Goal: Task Accomplishment & Management: Use online tool/utility

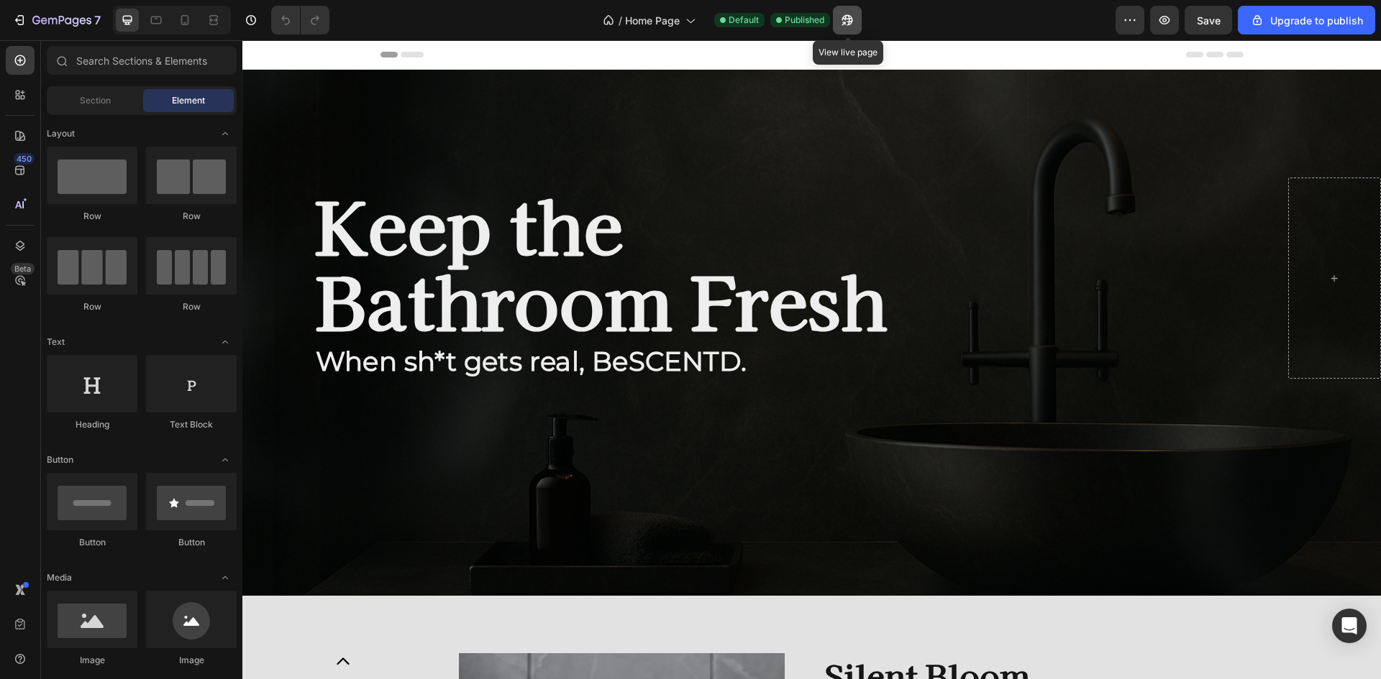
click at [853, 19] on icon "button" at bounding box center [847, 20] width 14 height 14
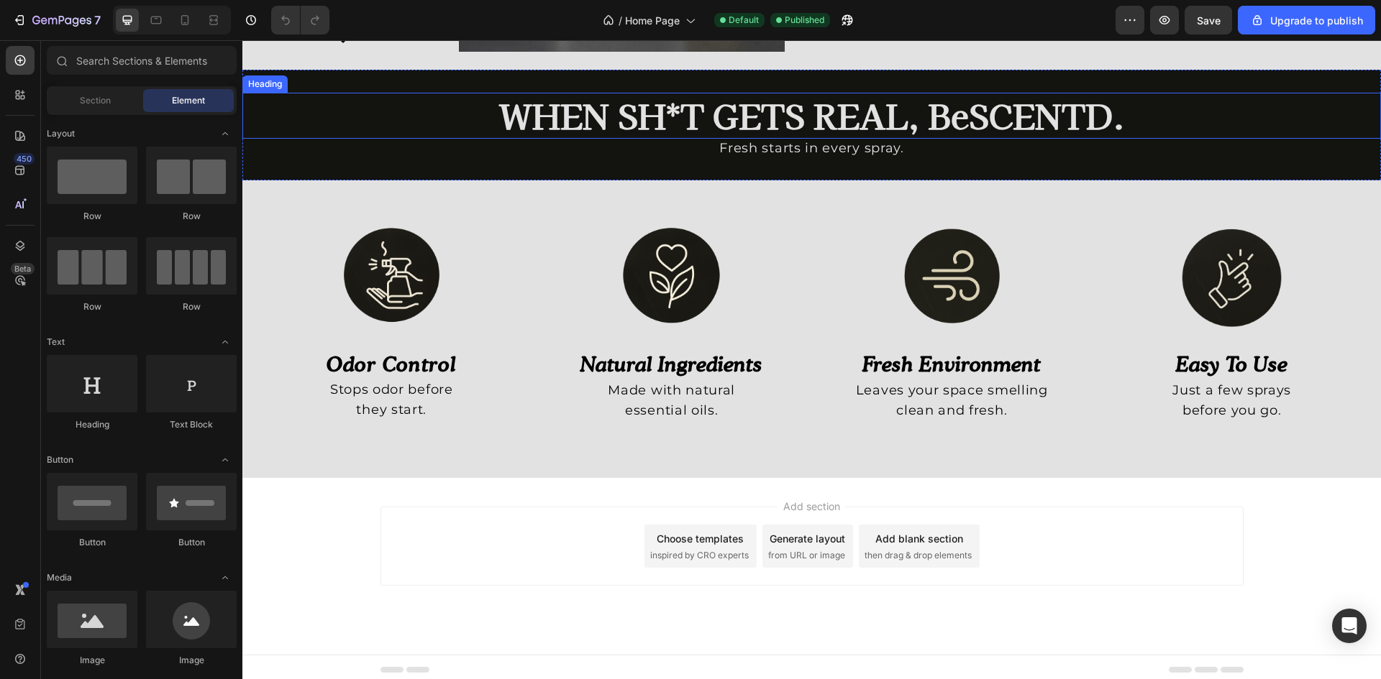
scroll to position [1037, 0]
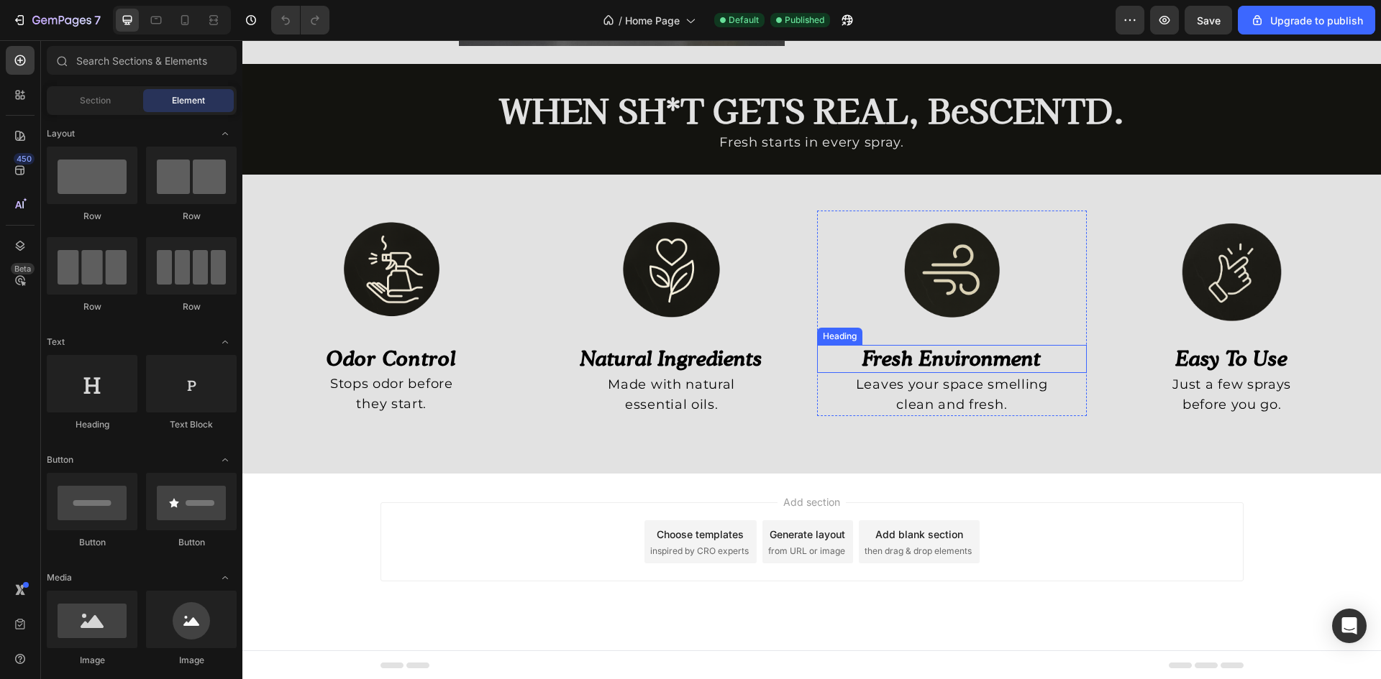
click at [948, 347] on h3 "fresh environment" at bounding box center [952, 359] width 270 height 28
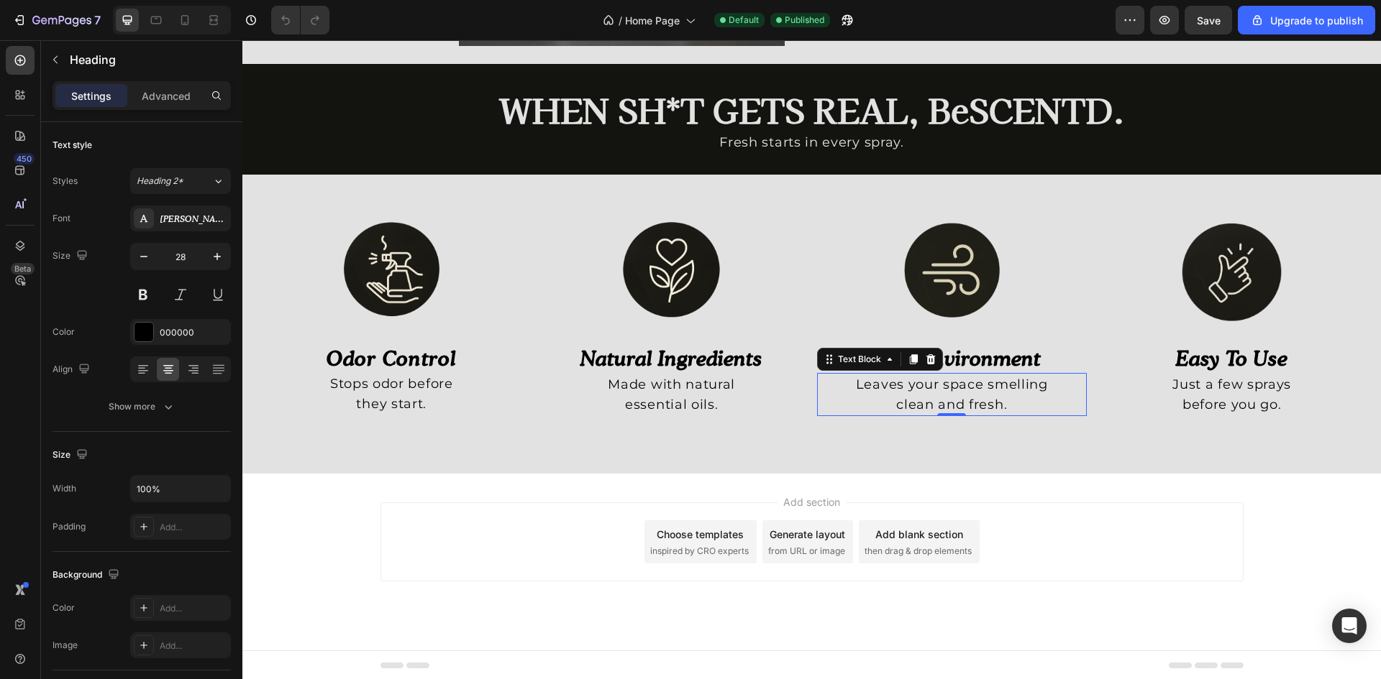
click at [962, 381] on p "Leaves your space smelling" at bounding box center [951, 385] width 267 height 20
click at [1008, 358] on h3 "fresh environment" at bounding box center [952, 359] width 270 height 28
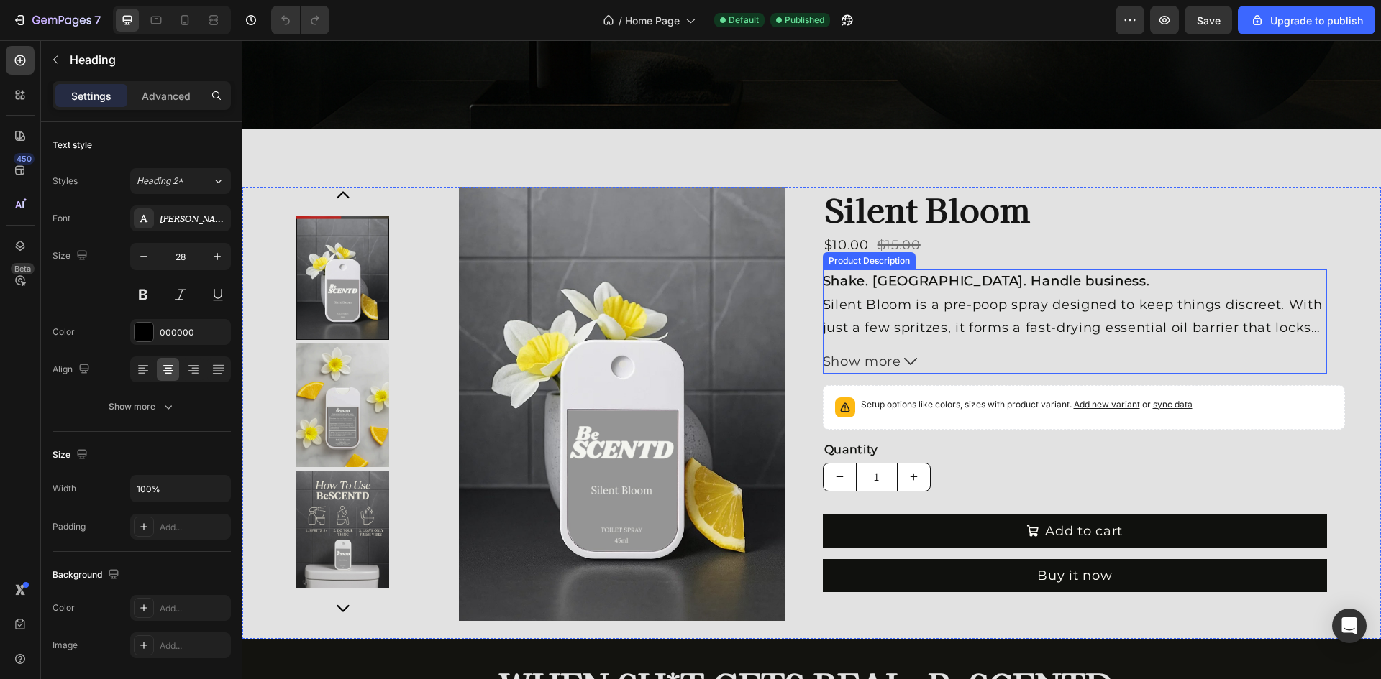
scroll to position [893, 0]
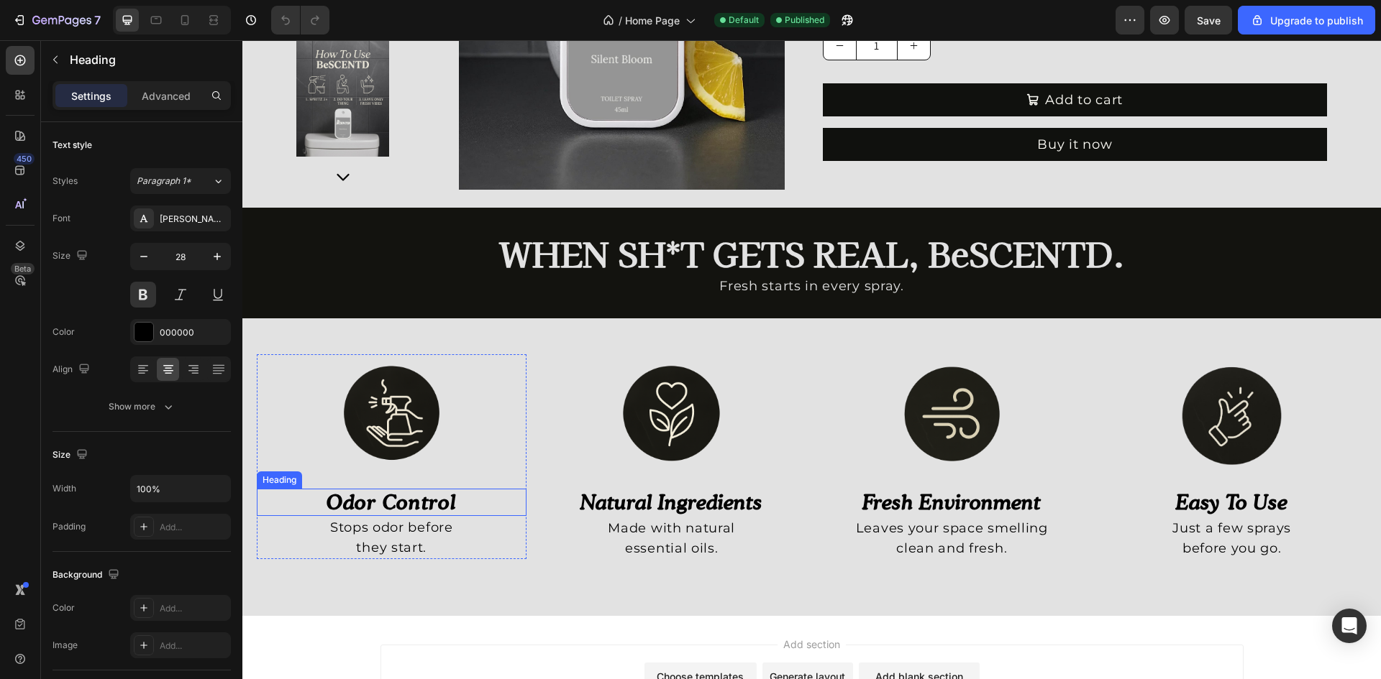
click at [437, 492] on strong "odor control" at bounding box center [390, 502] width 129 height 24
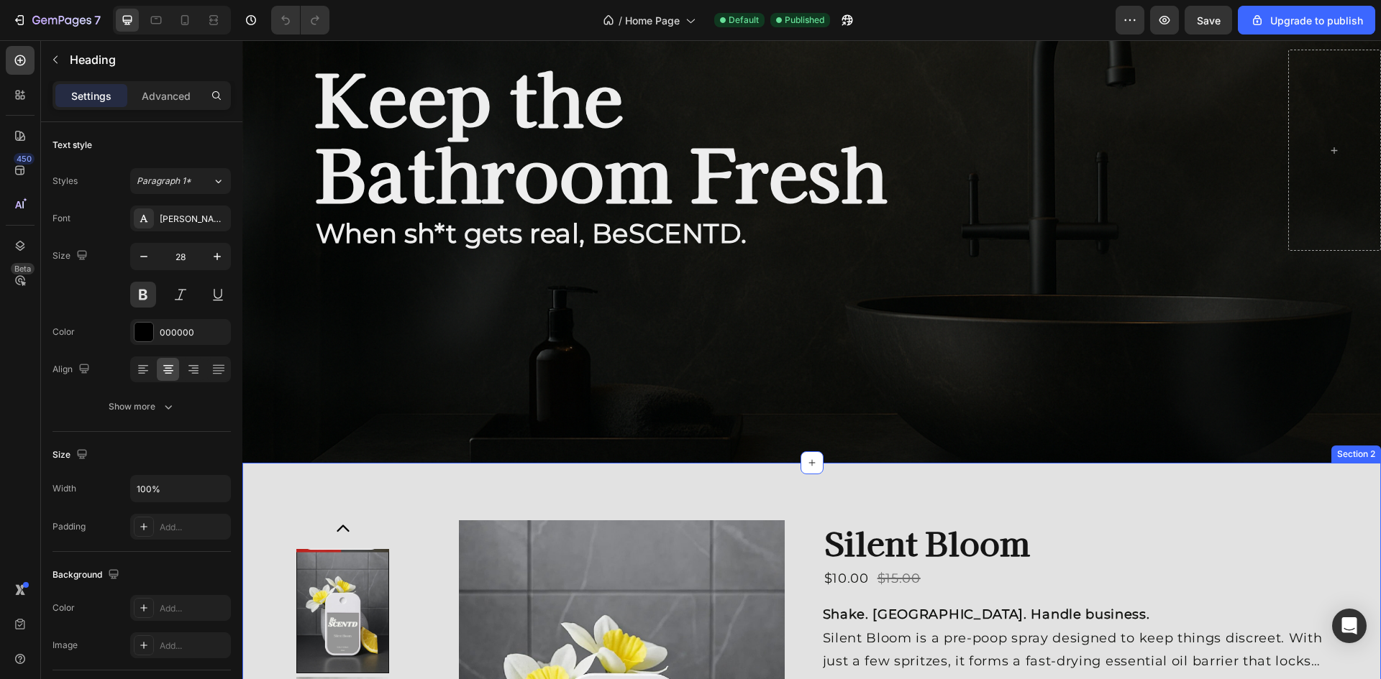
scroll to position [0, 0]
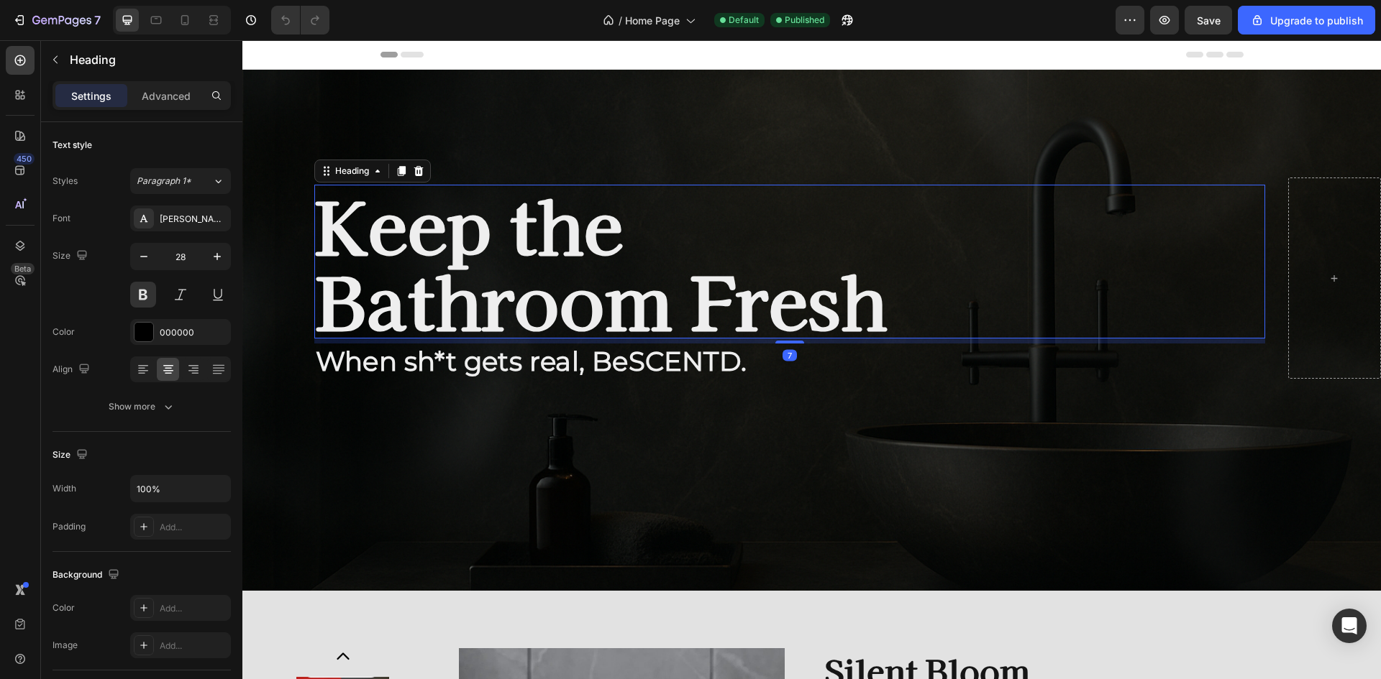
click at [511, 240] on h2 "Keep the Bathroom Fresh" at bounding box center [789, 262] width 951 height 154
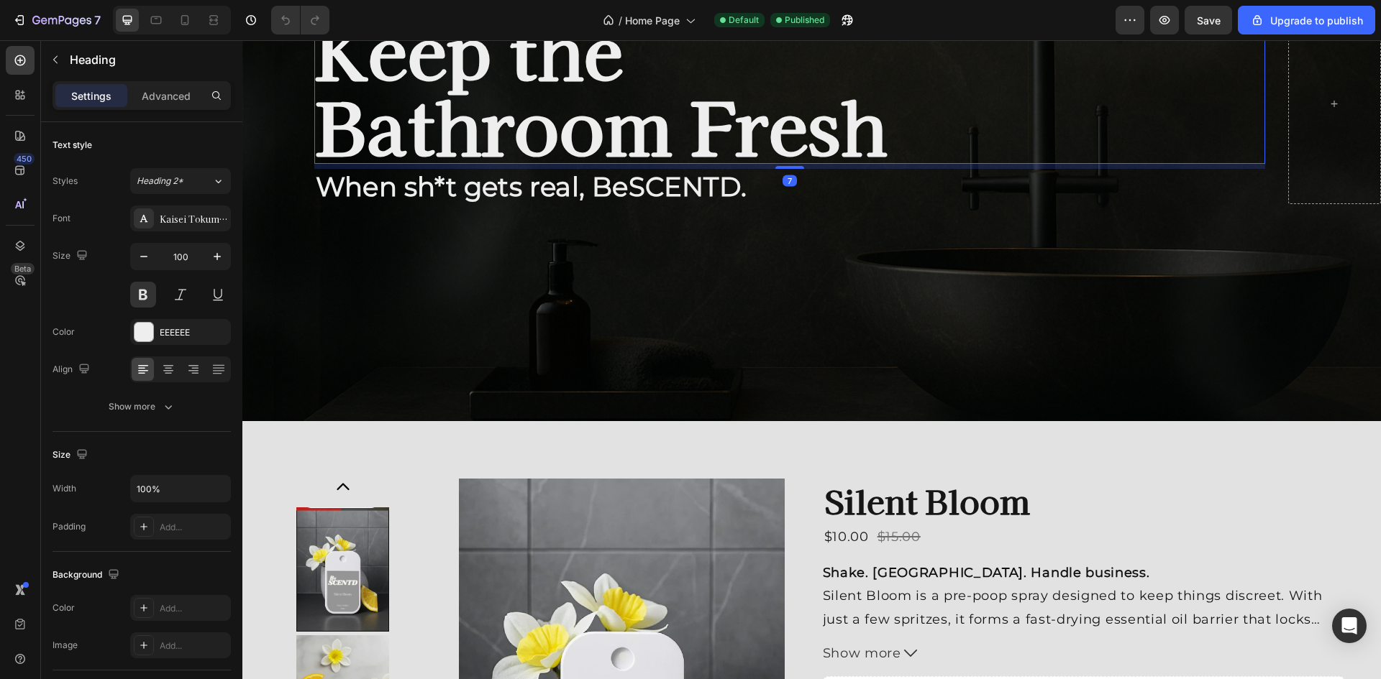
scroll to position [575, 0]
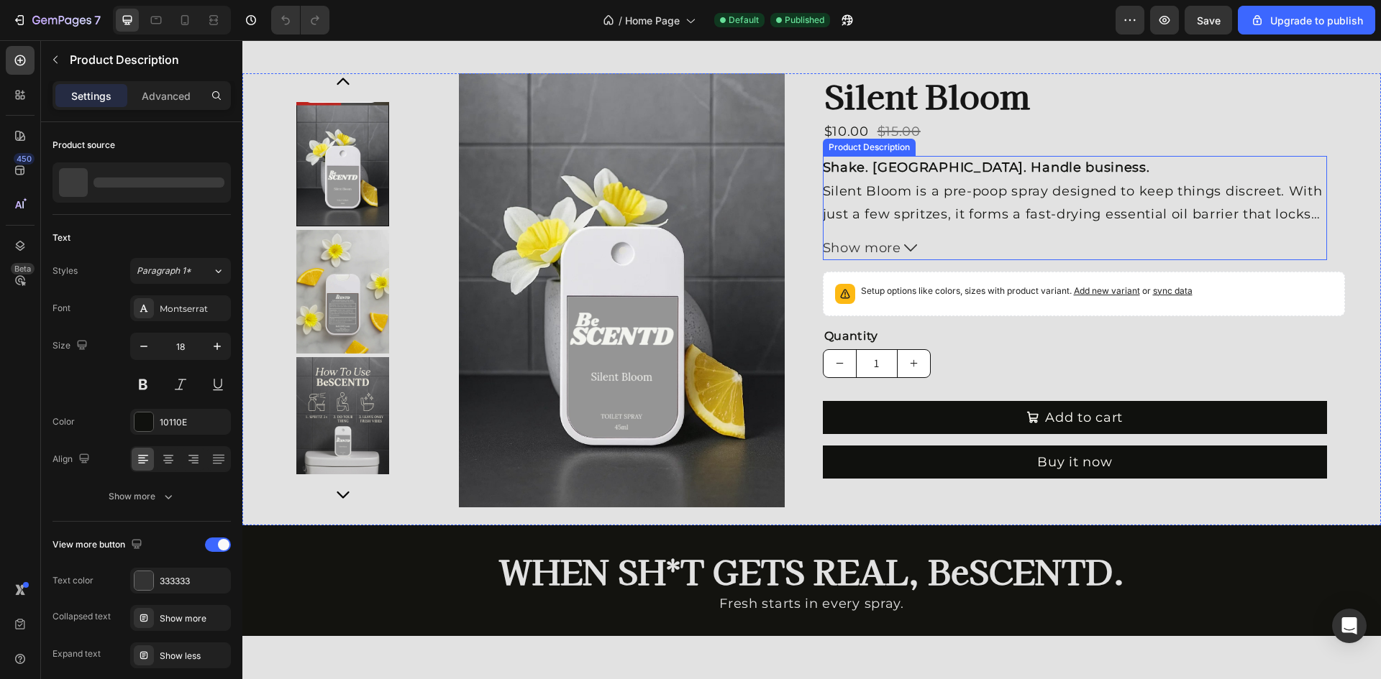
click at [879, 242] on span "Show more" at bounding box center [862, 248] width 78 height 23
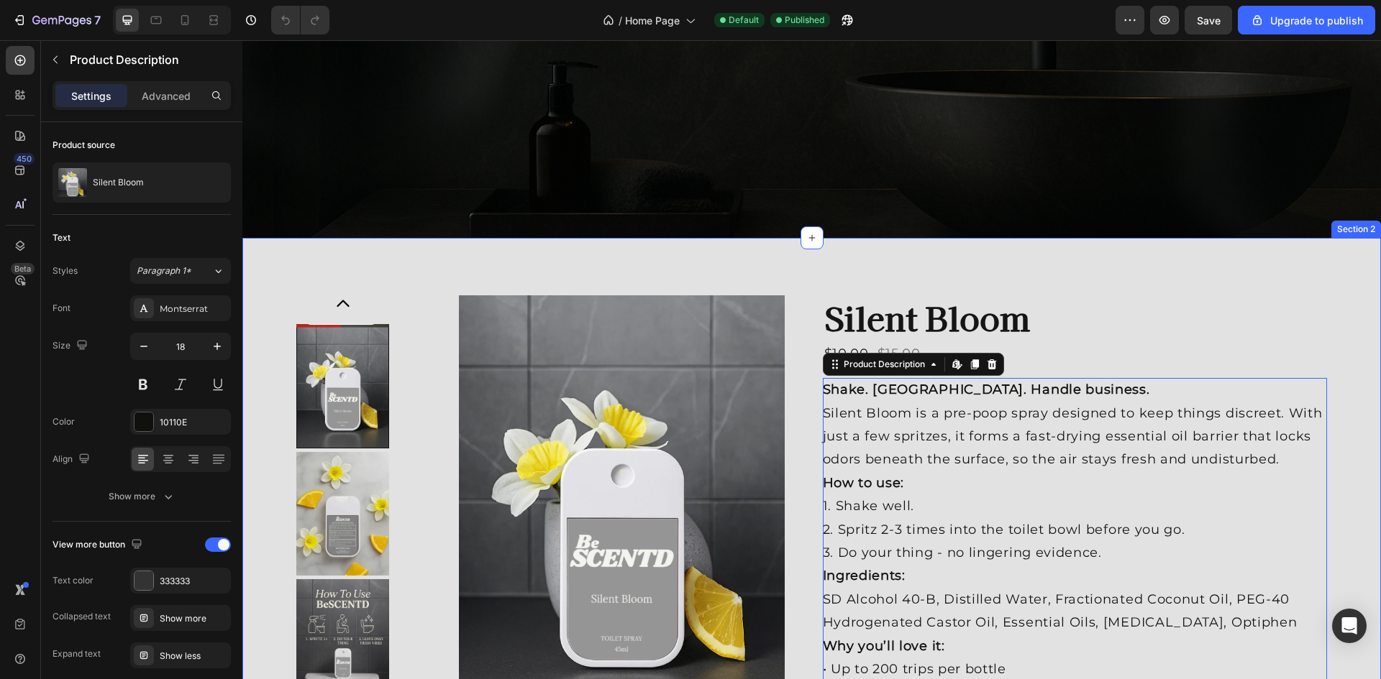
scroll to position [347, 0]
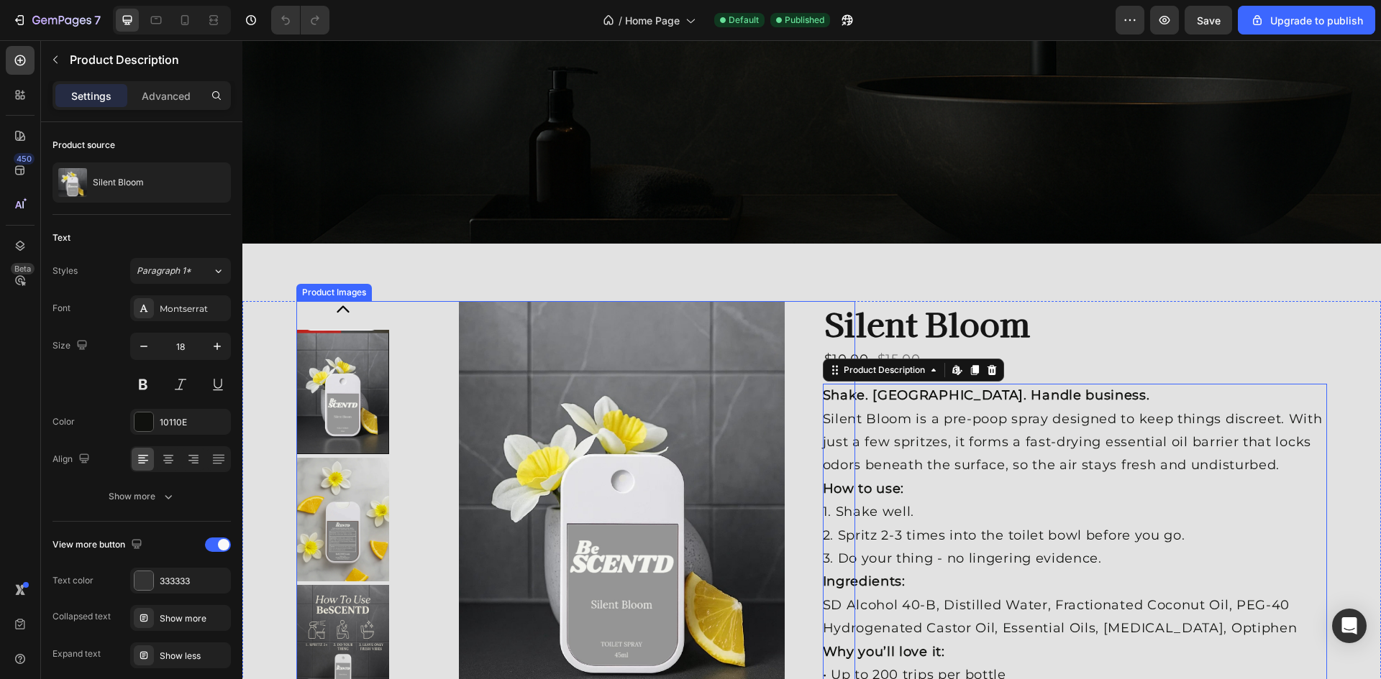
click at [337, 478] on img at bounding box center [342, 520] width 93 height 124
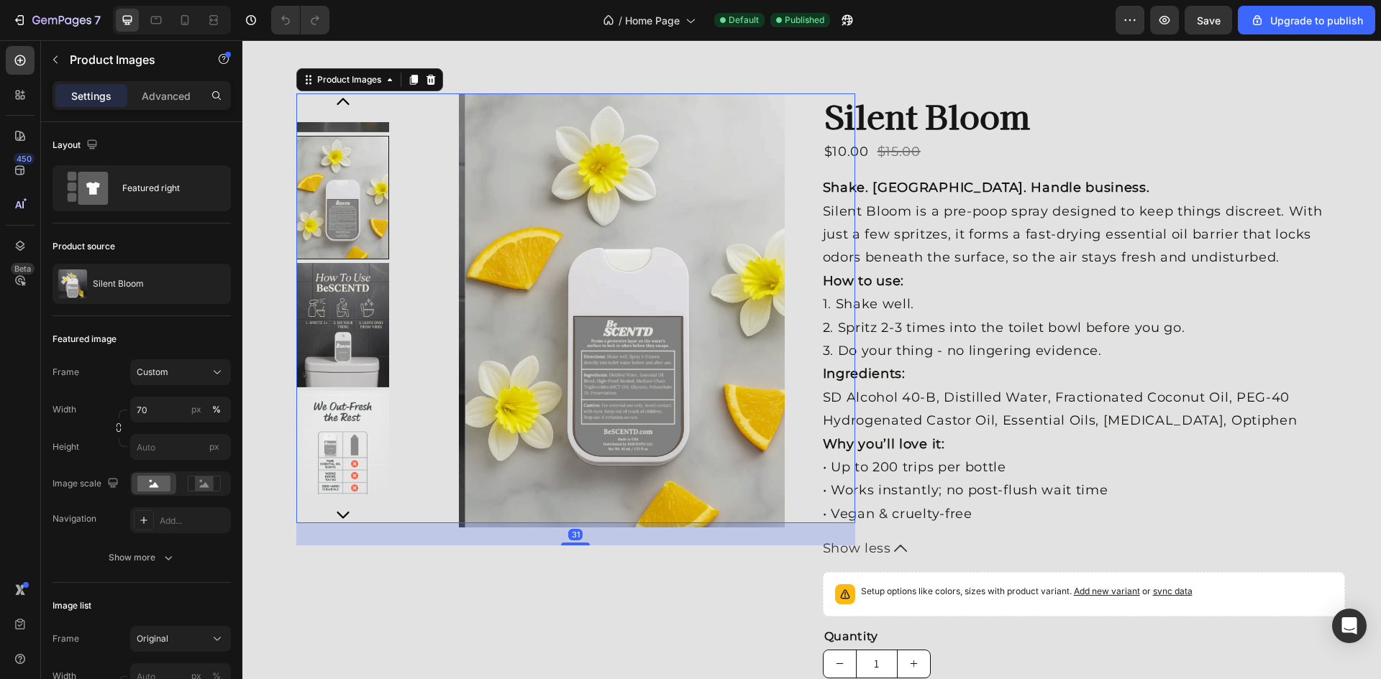
scroll to position [563, 0]
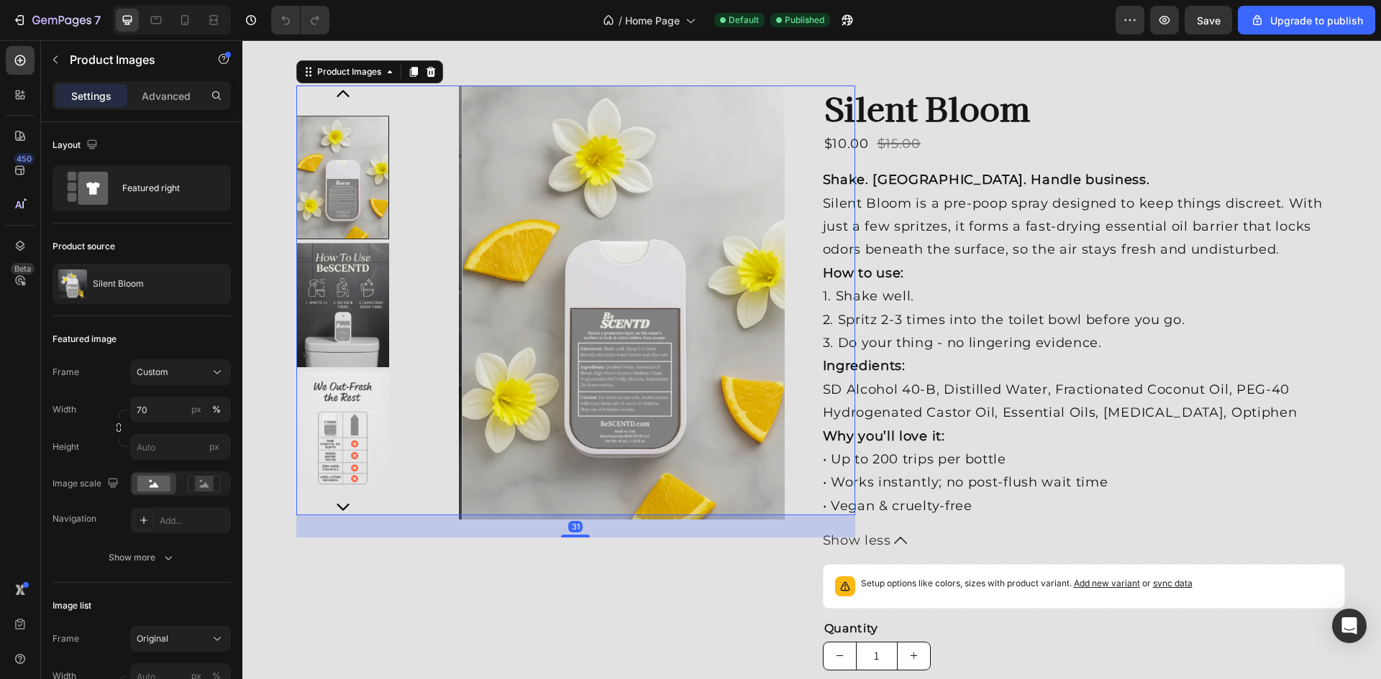
click at [343, 344] on img at bounding box center [342, 305] width 93 height 124
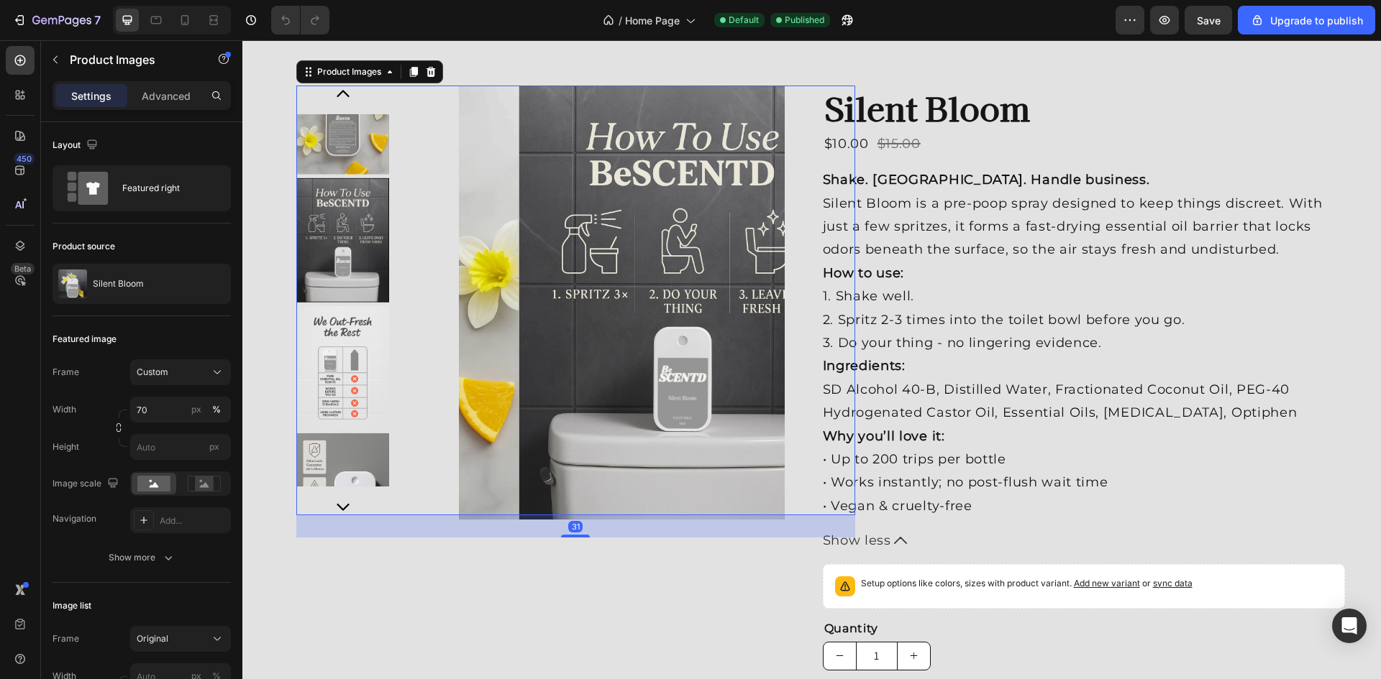
click at [325, 434] on img at bounding box center [342, 496] width 93 height 124
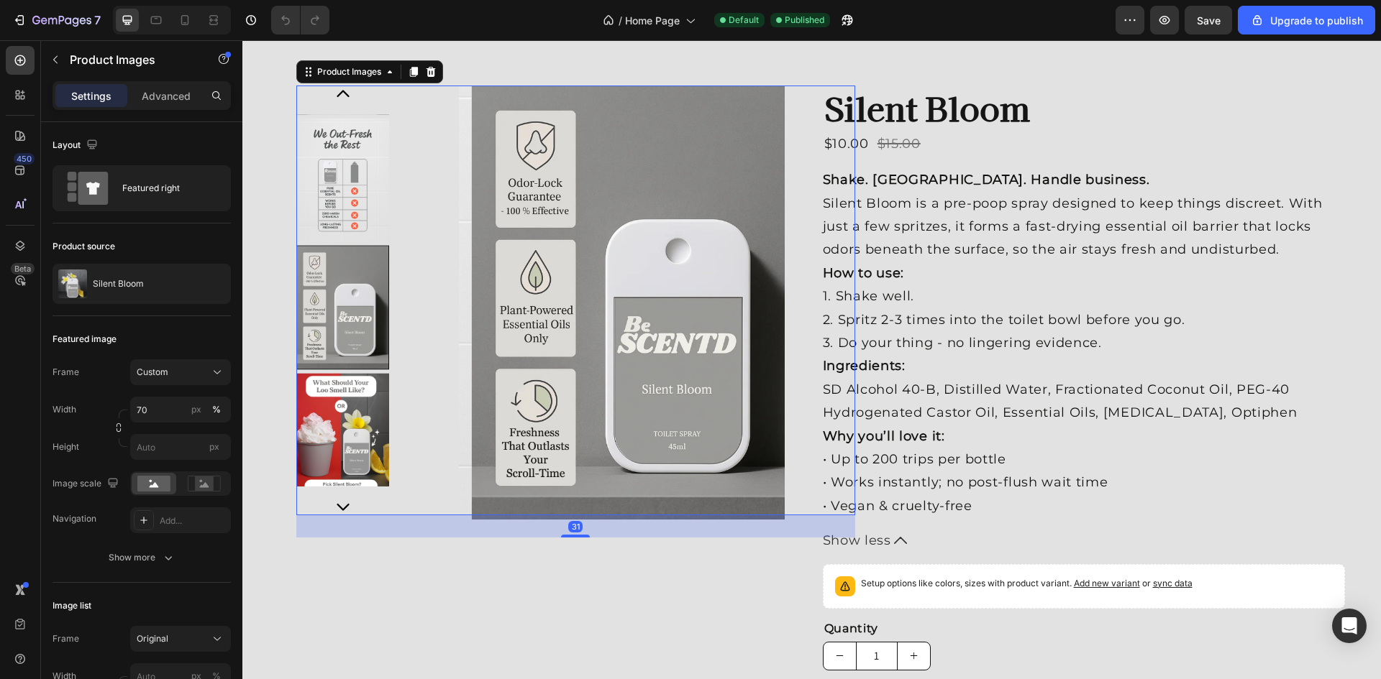
click at [323, 288] on div at bounding box center [342, 308] width 93 height 124
click at [339, 211] on img at bounding box center [342, 180] width 93 height 124
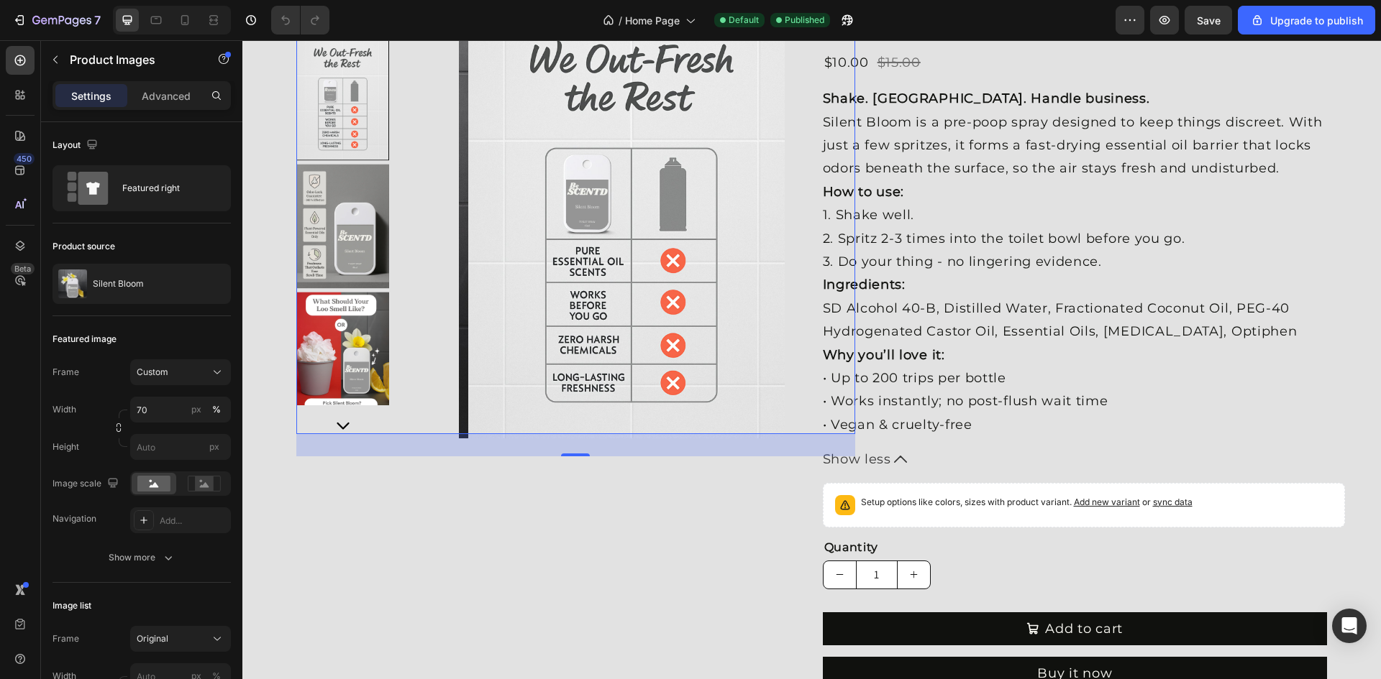
scroll to position [1282, 0]
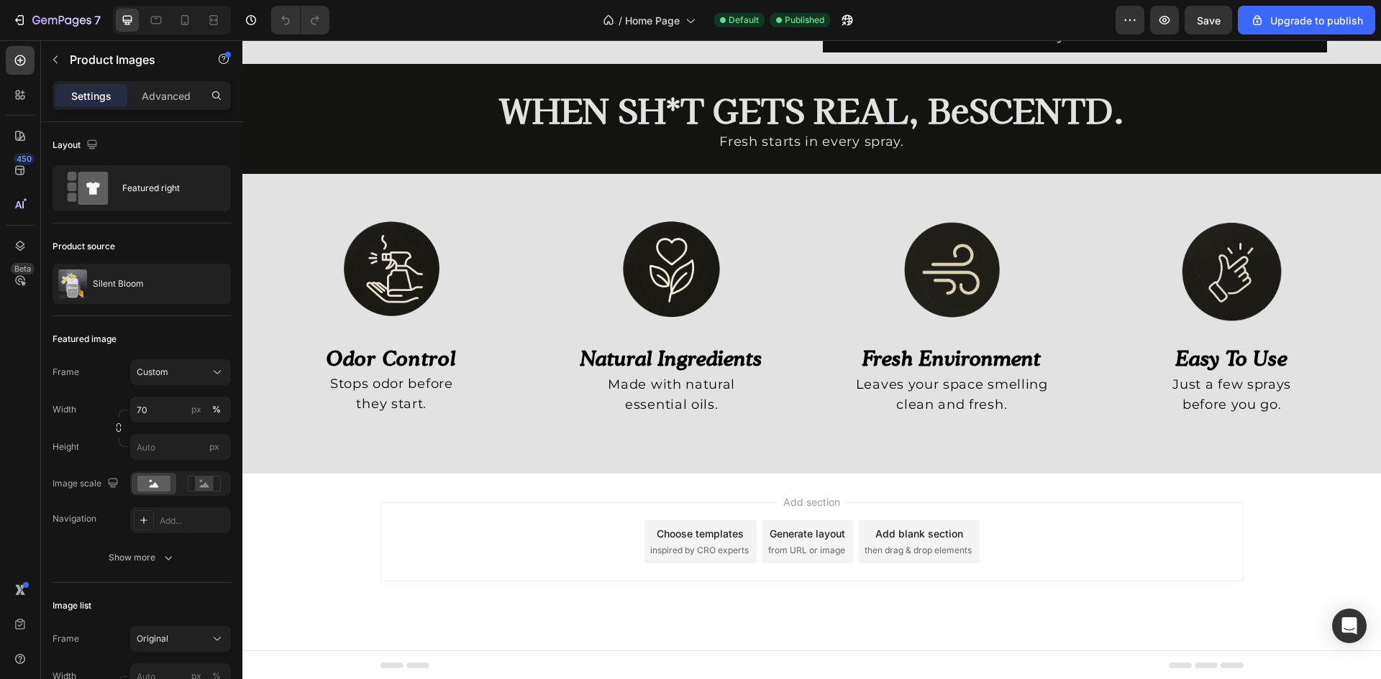
click at [521, 570] on div "Add section Choose templates inspired by CRO experts Generate layout from URL o…" at bounding box center [811, 542] width 863 height 79
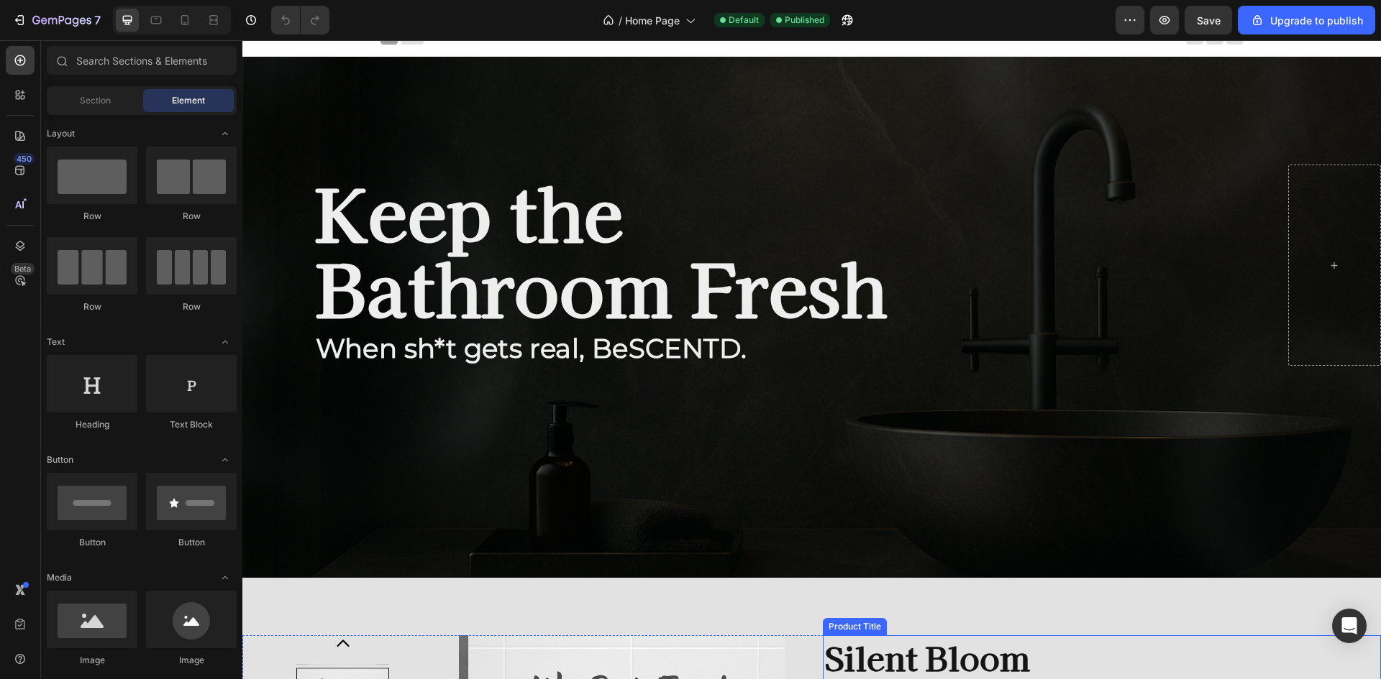
scroll to position [0, 0]
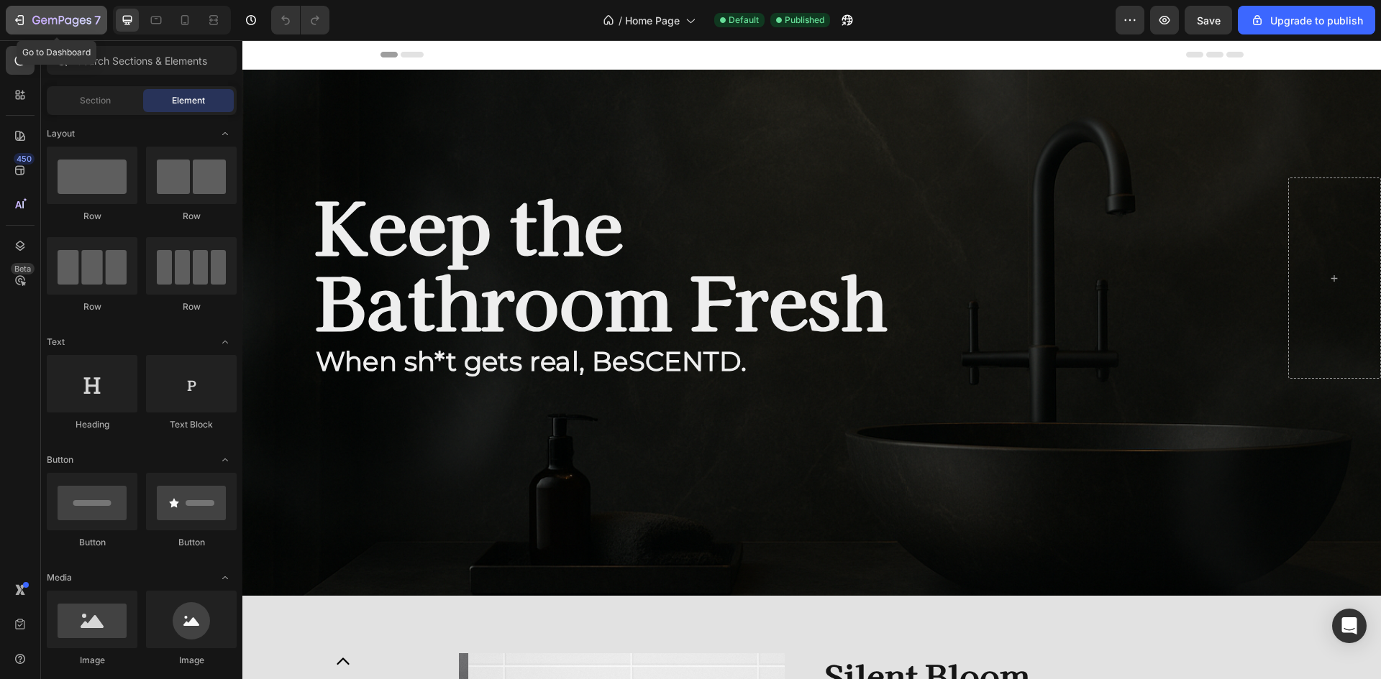
drag, startPoint x: 29, startPoint y: 13, endPoint x: 100, endPoint y: 31, distance: 73.4
click at [100, 31] on button "7" at bounding box center [56, 20] width 101 height 29
